Goal: Obtain resource: Download file/media

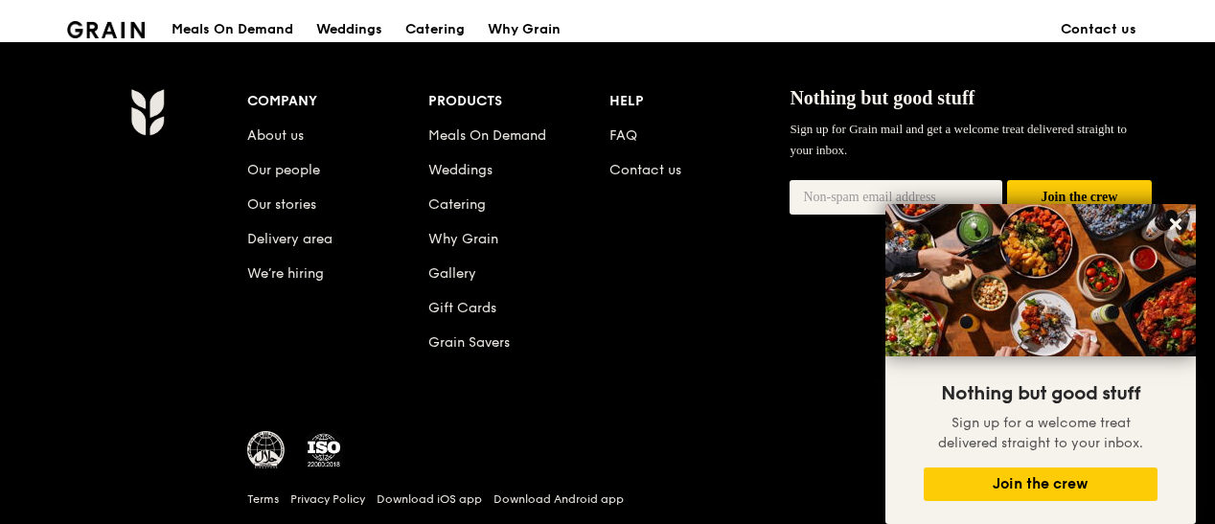
scroll to position [1918, 0]
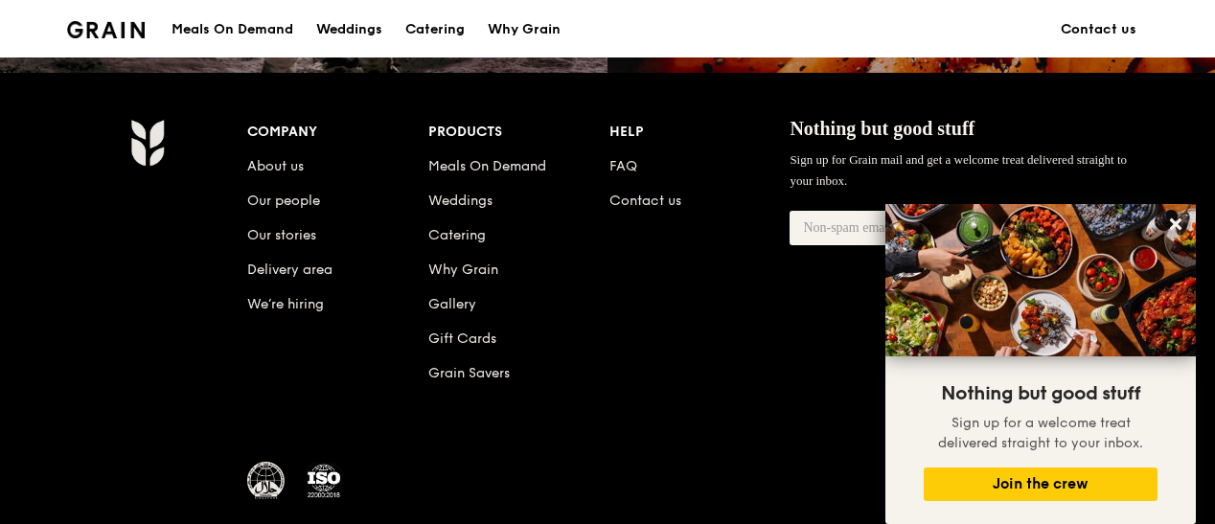
click at [257, 474] on img at bounding box center [266, 481] width 38 height 38
click at [255, 474] on img at bounding box center [266, 481] width 38 height 38
click at [439, 232] on link "Catering" at bounding box center [456, 235] width 57 height 16
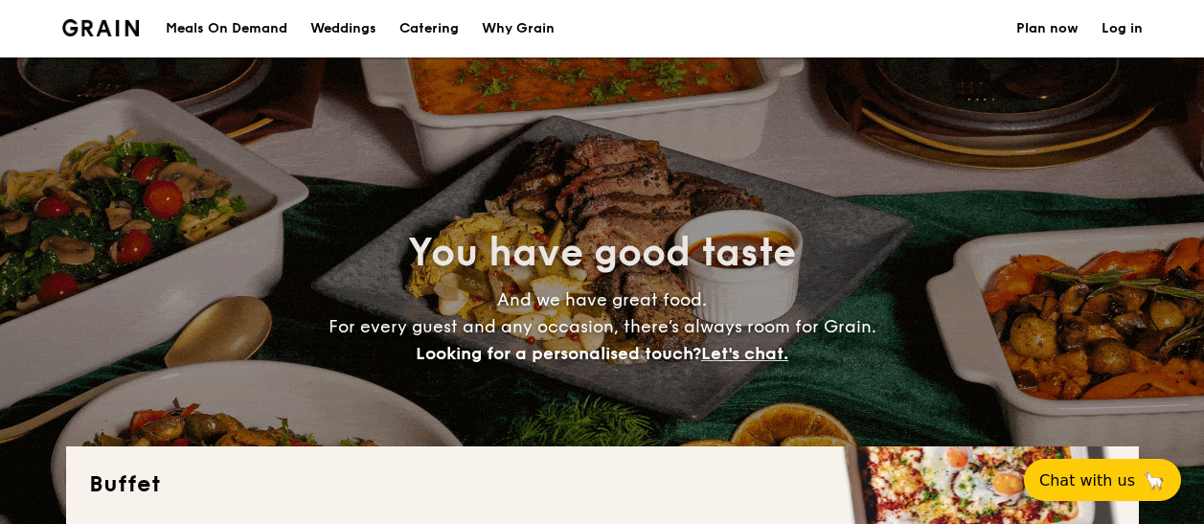
select select
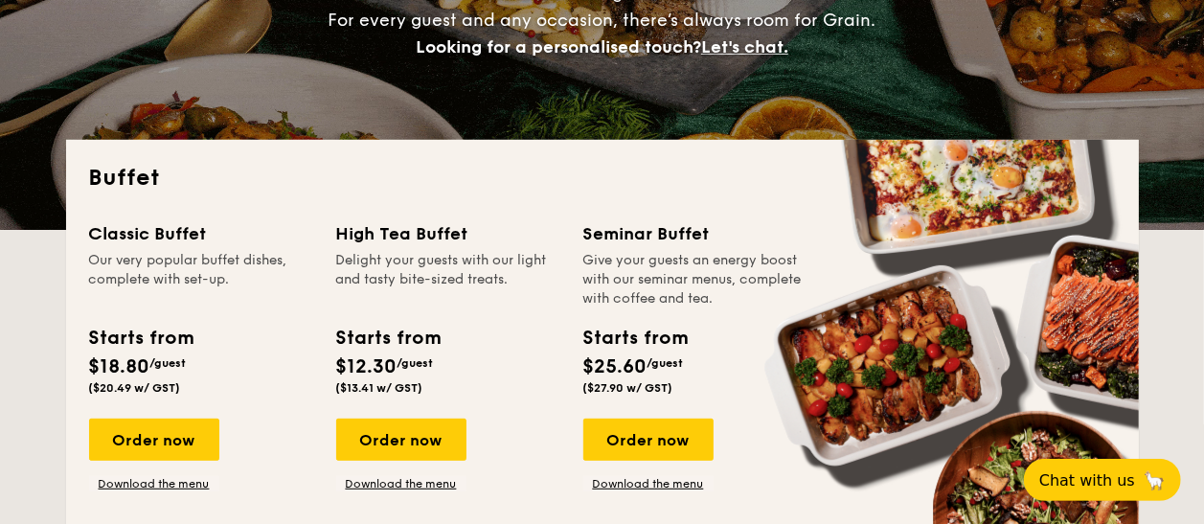
scroll to position [422, 0]
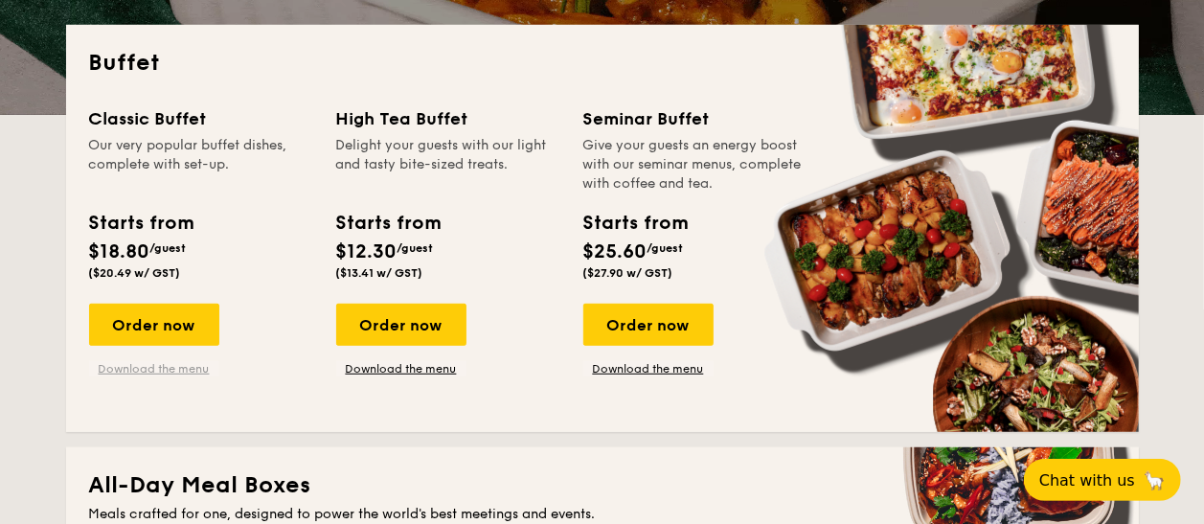
click at [126, 366] on link "Download the menu" at bounding box center [154, 368] width 130 height 15
